Goal: Transaction & Acquisition: Purchase product/service

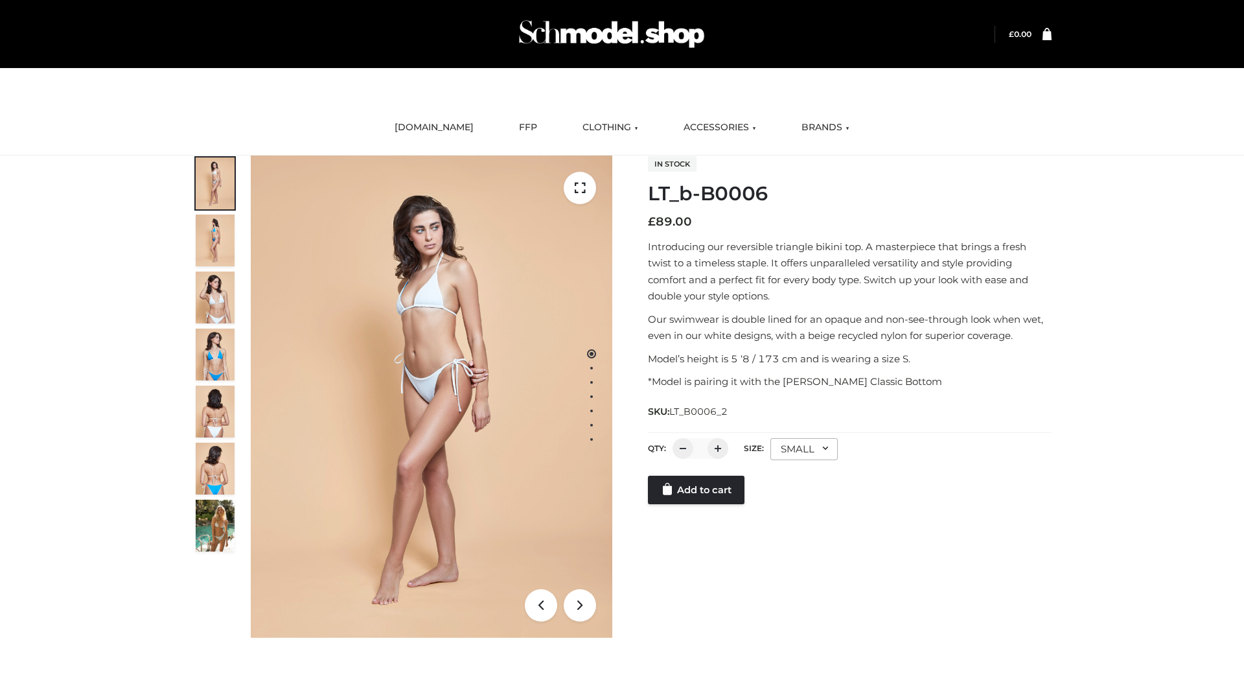
click at [697, 490] on link "Add to cart" at bounding box center [696, 490] width 97 height 29
